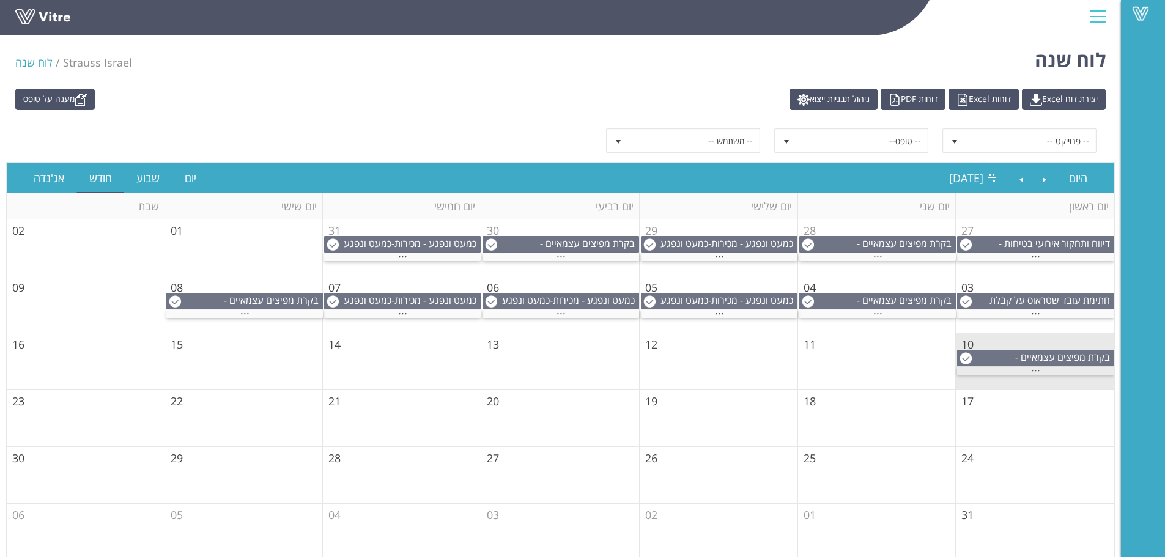
click at [1036, 367] on span "..." at bounding box center [1035, 367] width 9 height 13
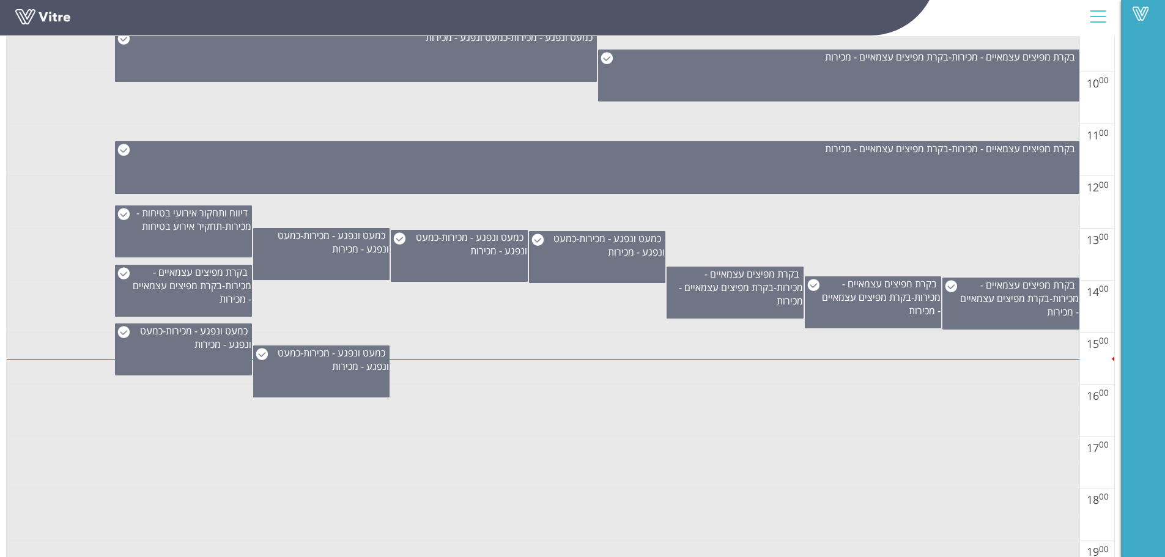
scroll to position [673, 0]
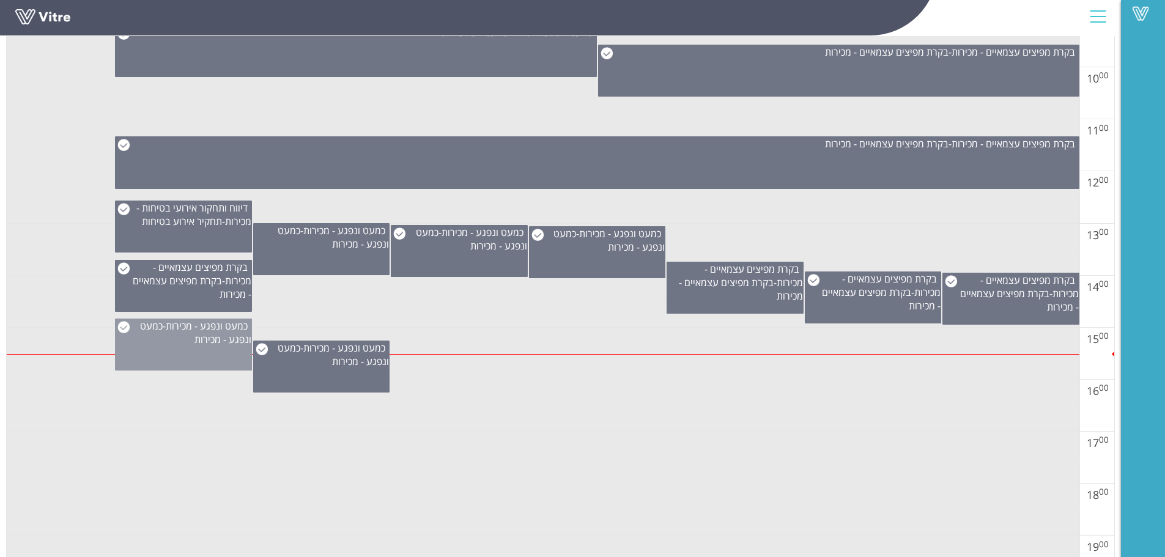
click at [169, 352] on div "כמעט ונפגע - מכירות - כמעט ונפגע - מכירות" at bounding box center [183, 345] width 137 height 52
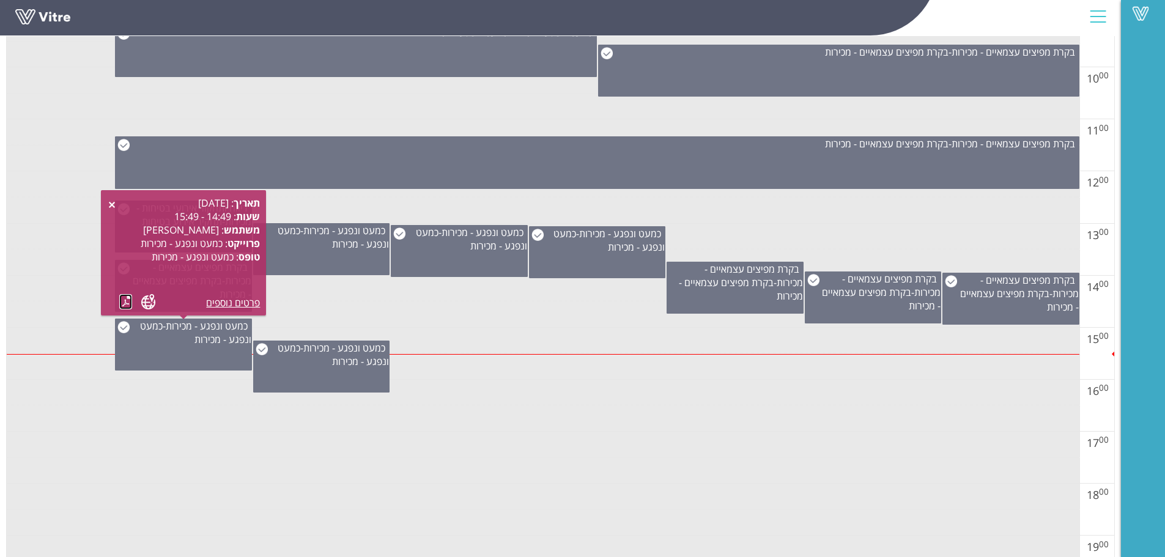
click at [130, 305] on link at bounding box center [125, 301] width 13 height 15
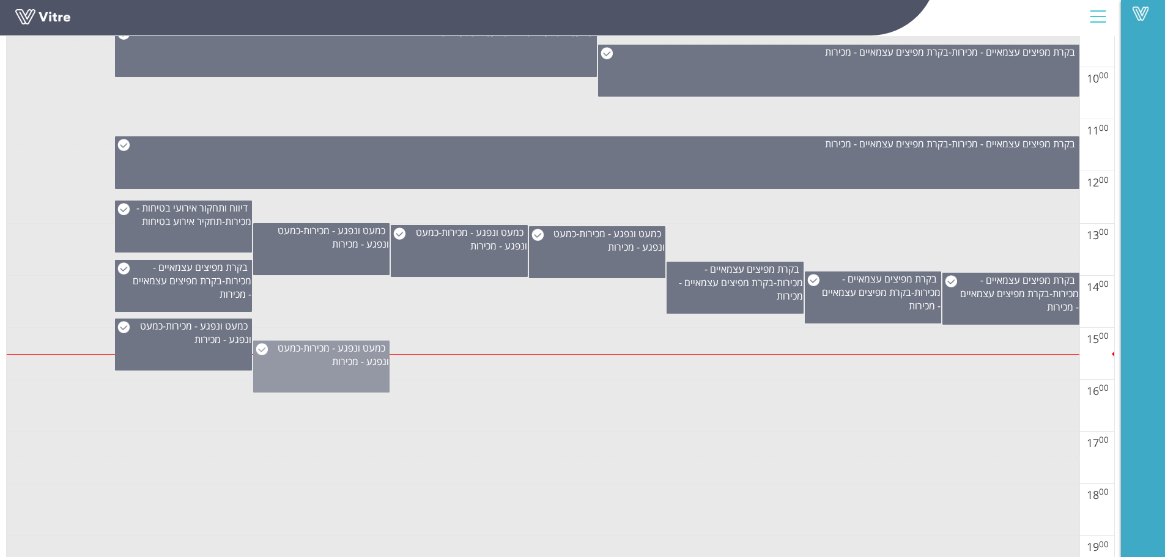
click at [337, 363] on span "כמעט ונפגע - מכירות" at bounding box center [333, 354] width 111 height 27
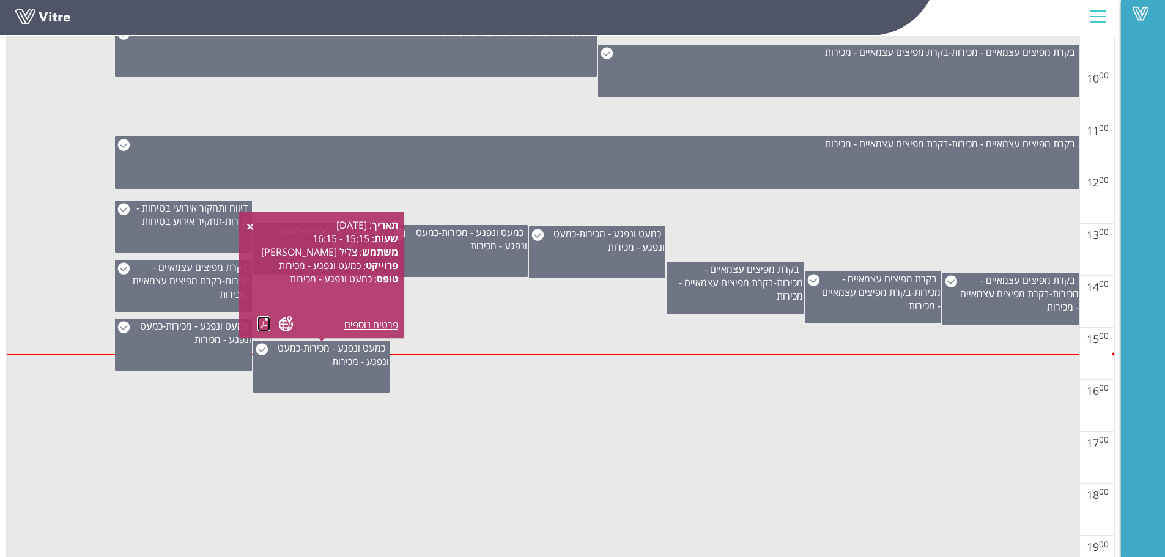
click at [262, 322] on link at bounding box center [264, 323] width 13 height 15
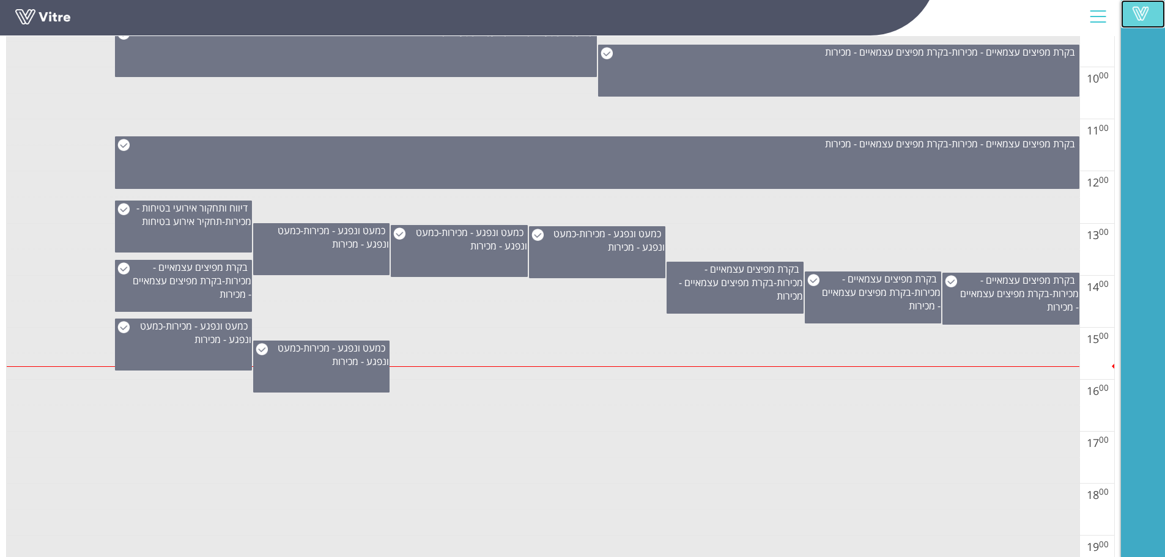
click at [1139, 6] on link "Vitre" at bounding box center [1143, 14] width 44 height 28
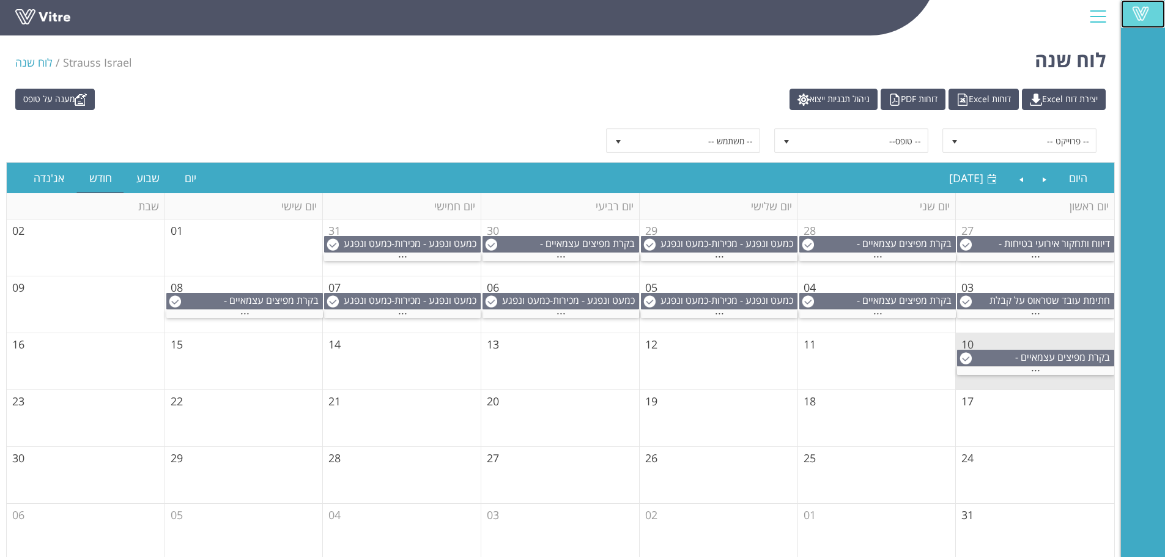
click at [1149, 9] on span at bounding box center [1141, 13] width 31 height 15
